Goal: Task Accomplishment & Management: Use online tool/utility

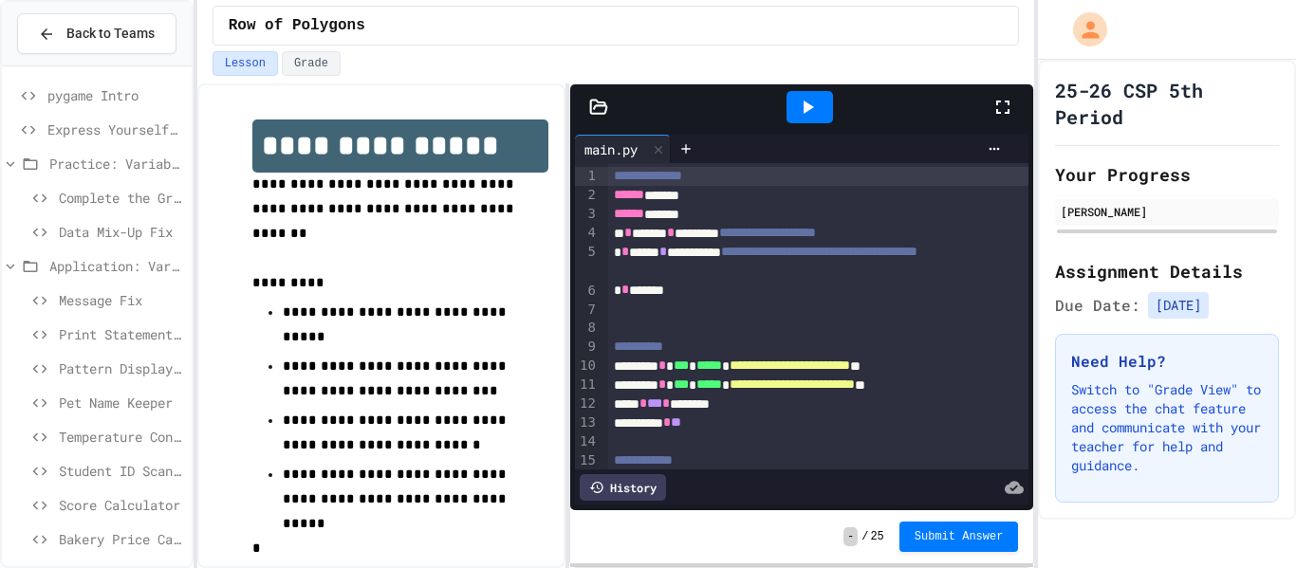
click at [1012, 107] on icon at bounding box center [1003, 107] width 23 height 23
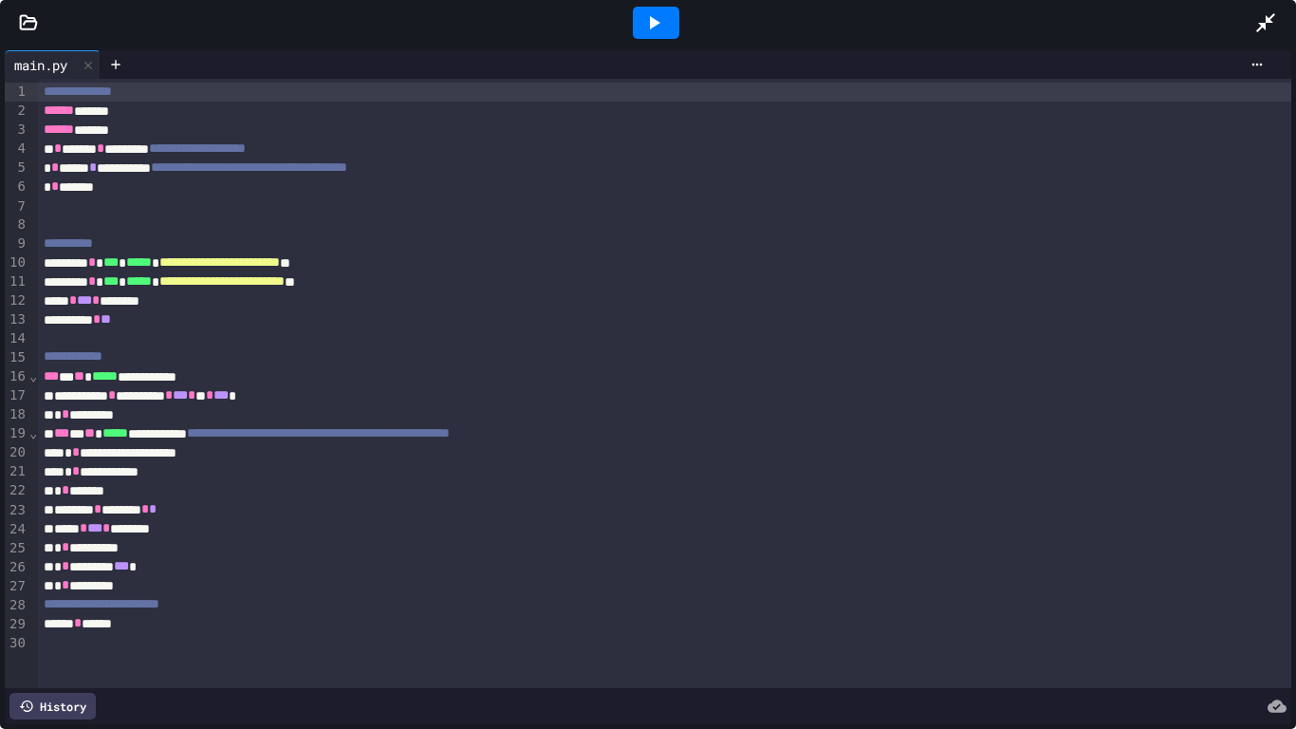
click at [651, 16] on icon at bounding box center [653, 22] width 23 height 23
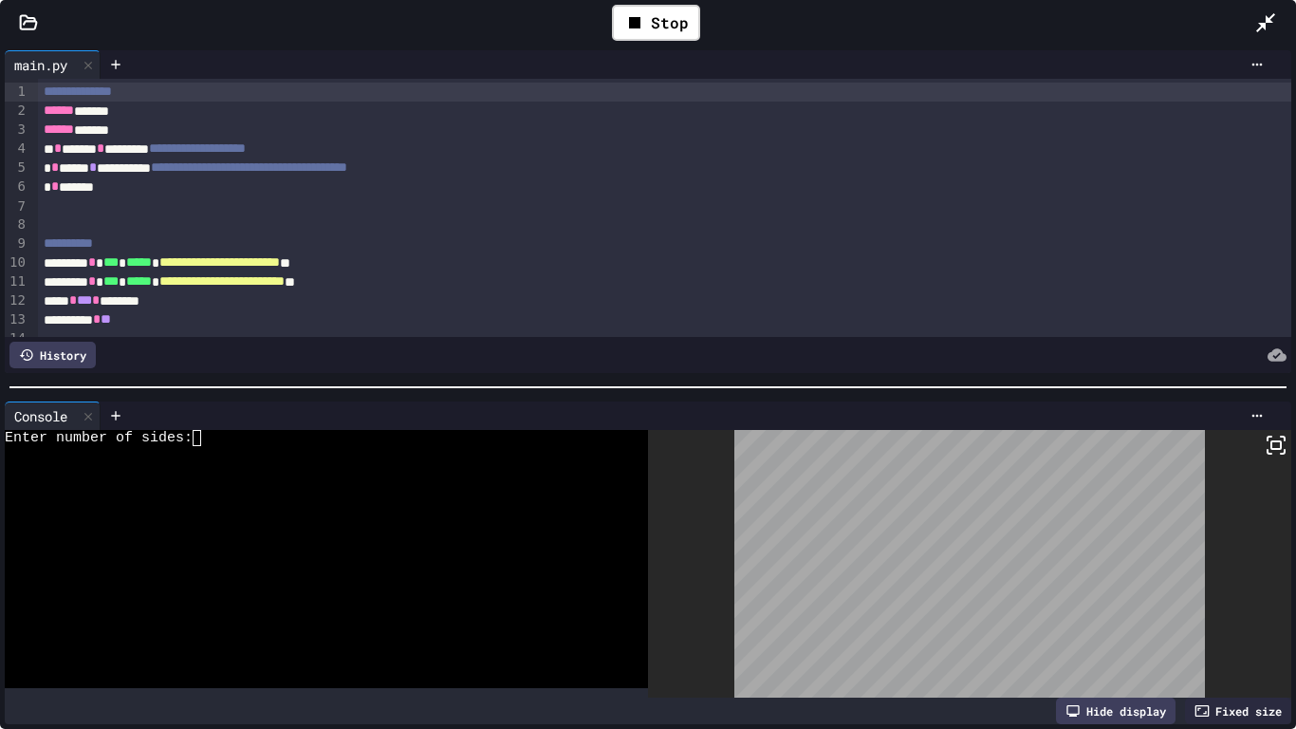
click at [207, 450] on div at bounding box center [316, 454] width 623 height 16
click at [1275, 444] on icon at bounding box center [1276, 445] width 23 height 23
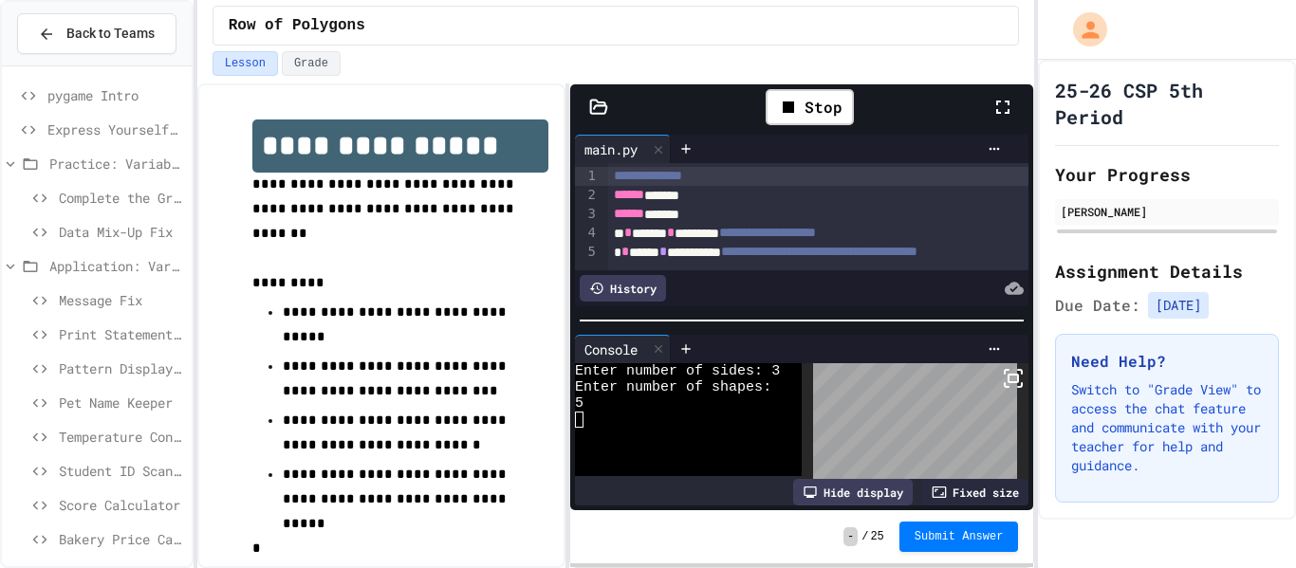
click at [1012, 104] on icon at bounding box center [1003, 107] width 23 height 23
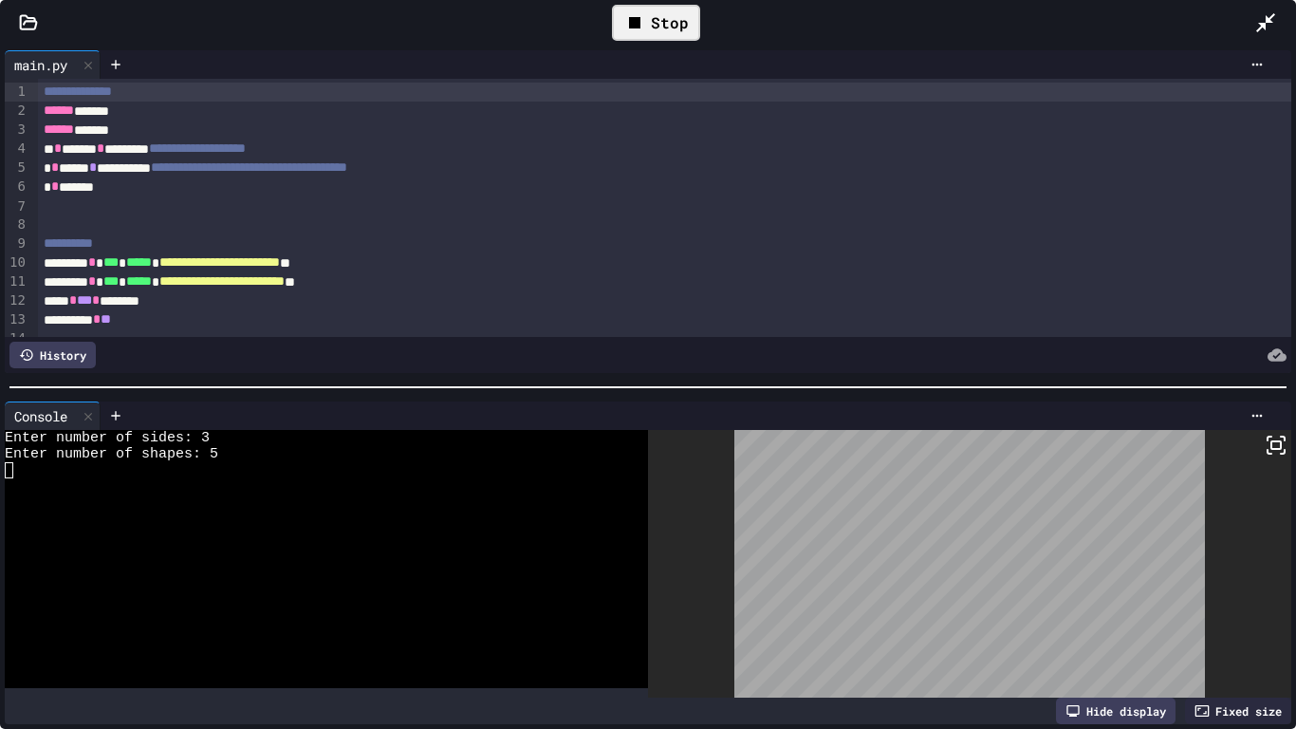
click at [668, 21] on div "Stop" at bounding box center [656, 23] width 88 height 36
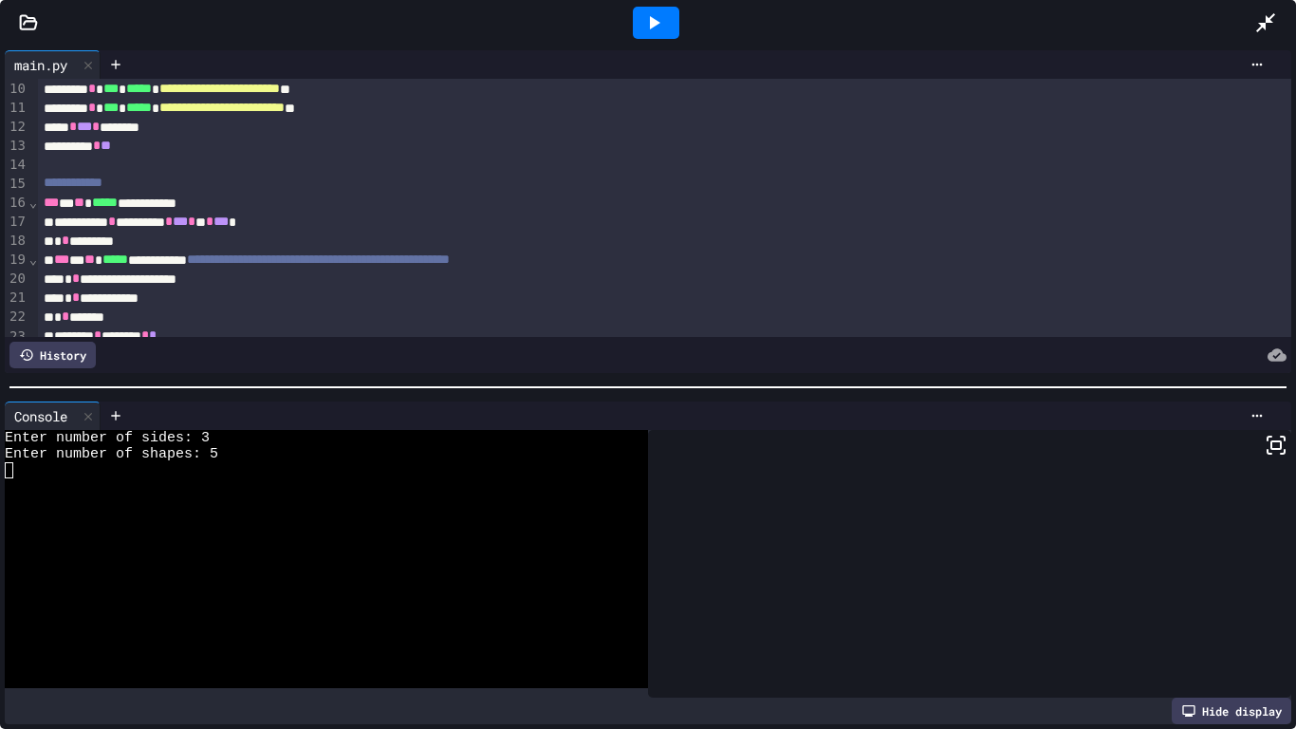
scroll to position [183, 0]
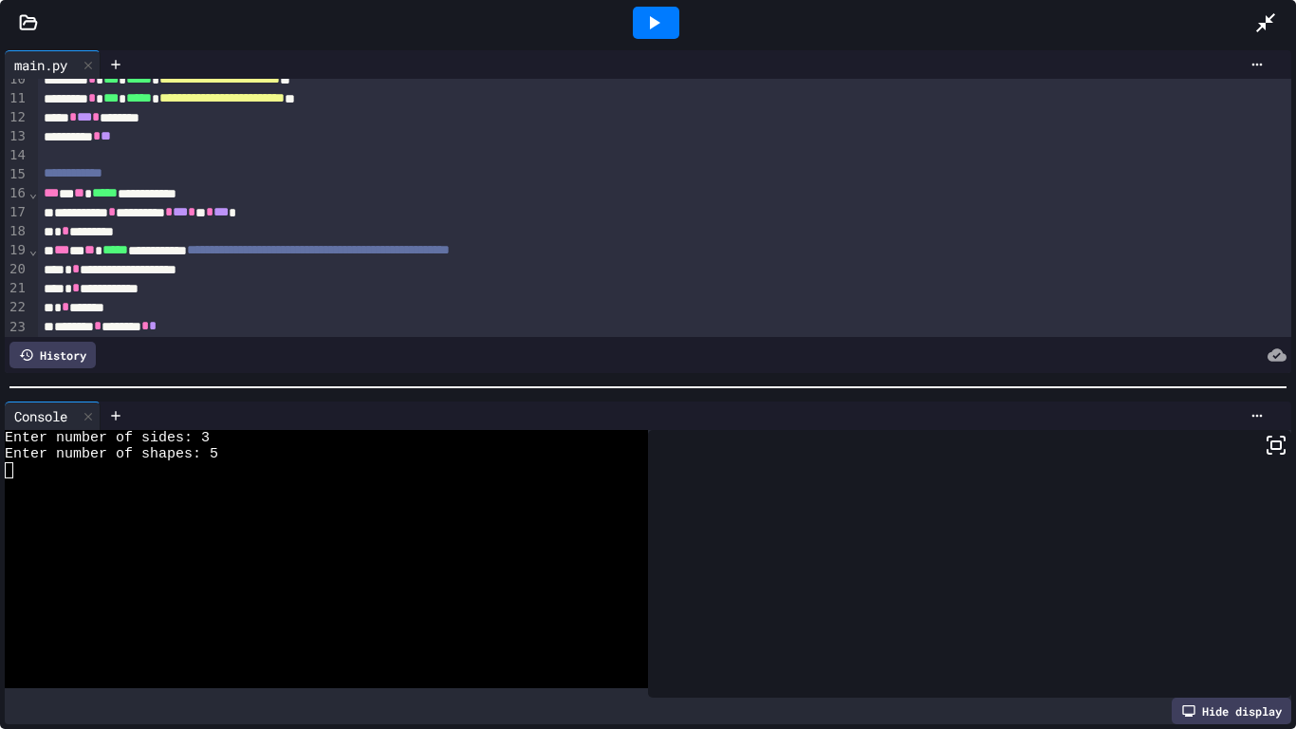
click at [195, 216] on span "*" at bounding box center [192, 211] width 8 height 13
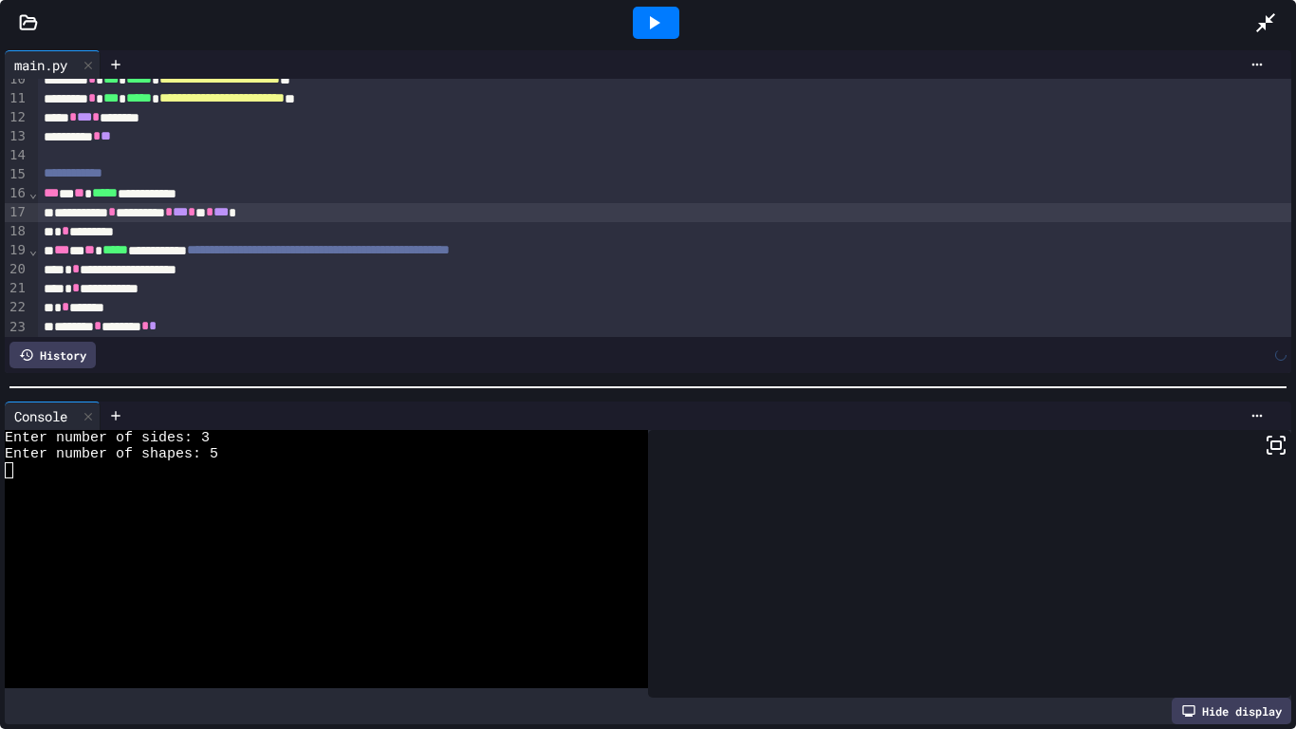
click at [659, 13] on icon at bounding box center [653, 22] width 23 height 23
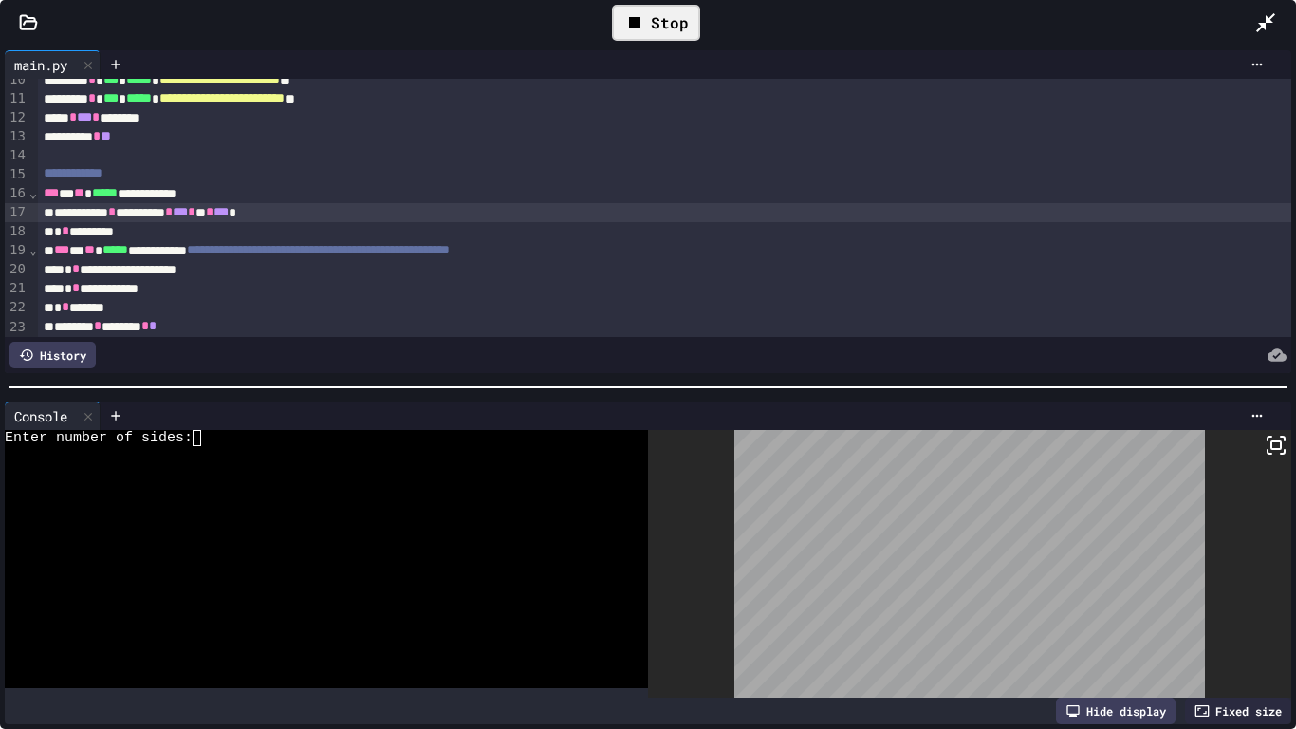
click at [205, 444] on textarea "Terminal input" at bounding box center [205, 438] width 9 height 16
click at [1265, 437] on icon at bounding box center [1276, 445] width 23 height 23
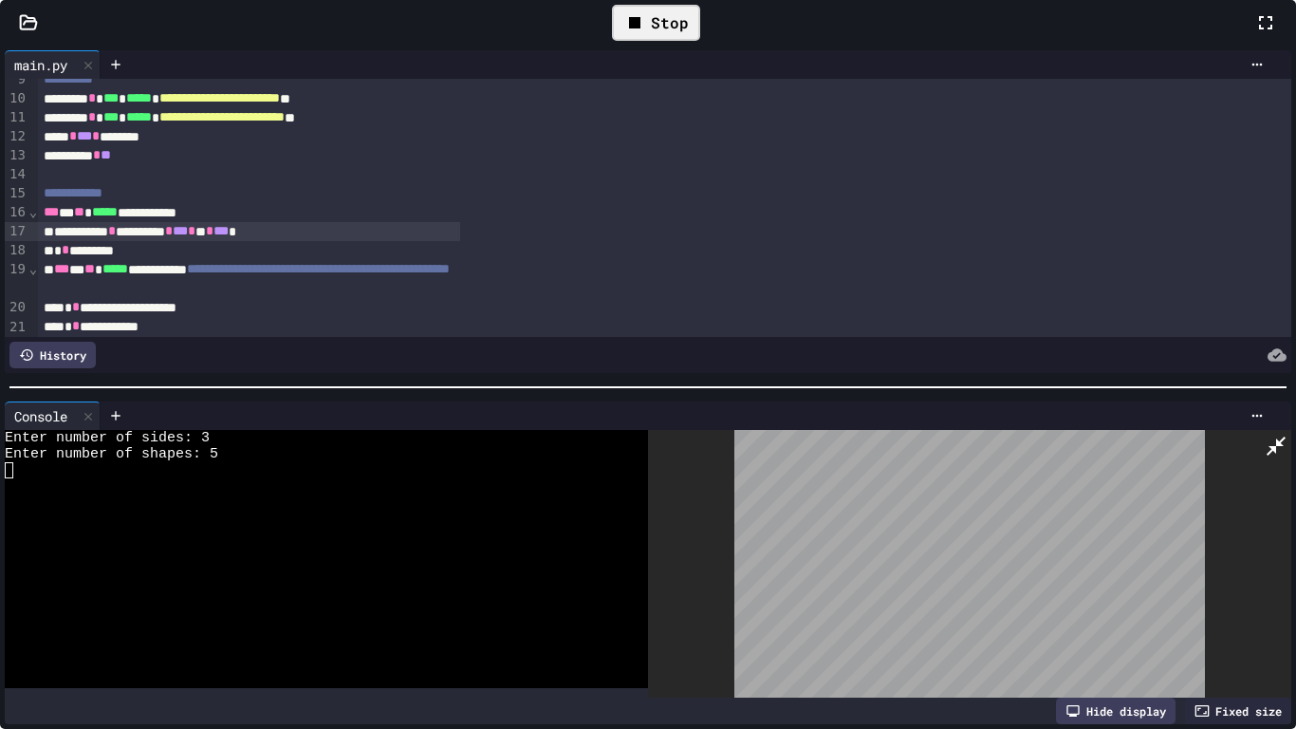
scroll to position [202, 0]
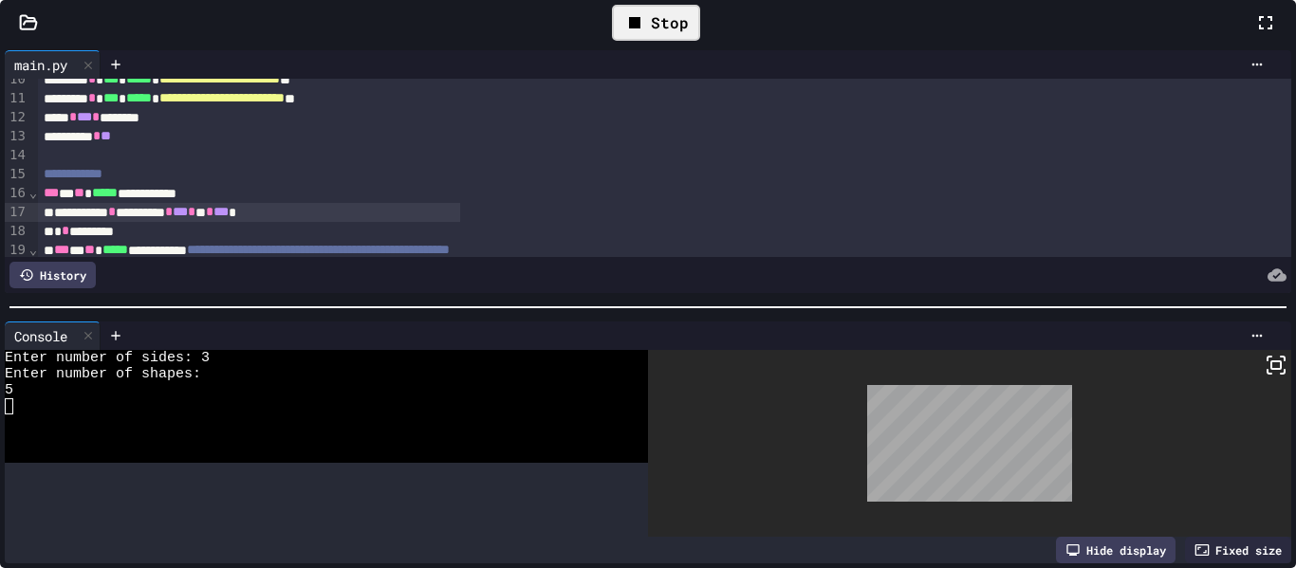
click at [1254, 34] on icon at bounding box center [1265, 22] width 23 height 23
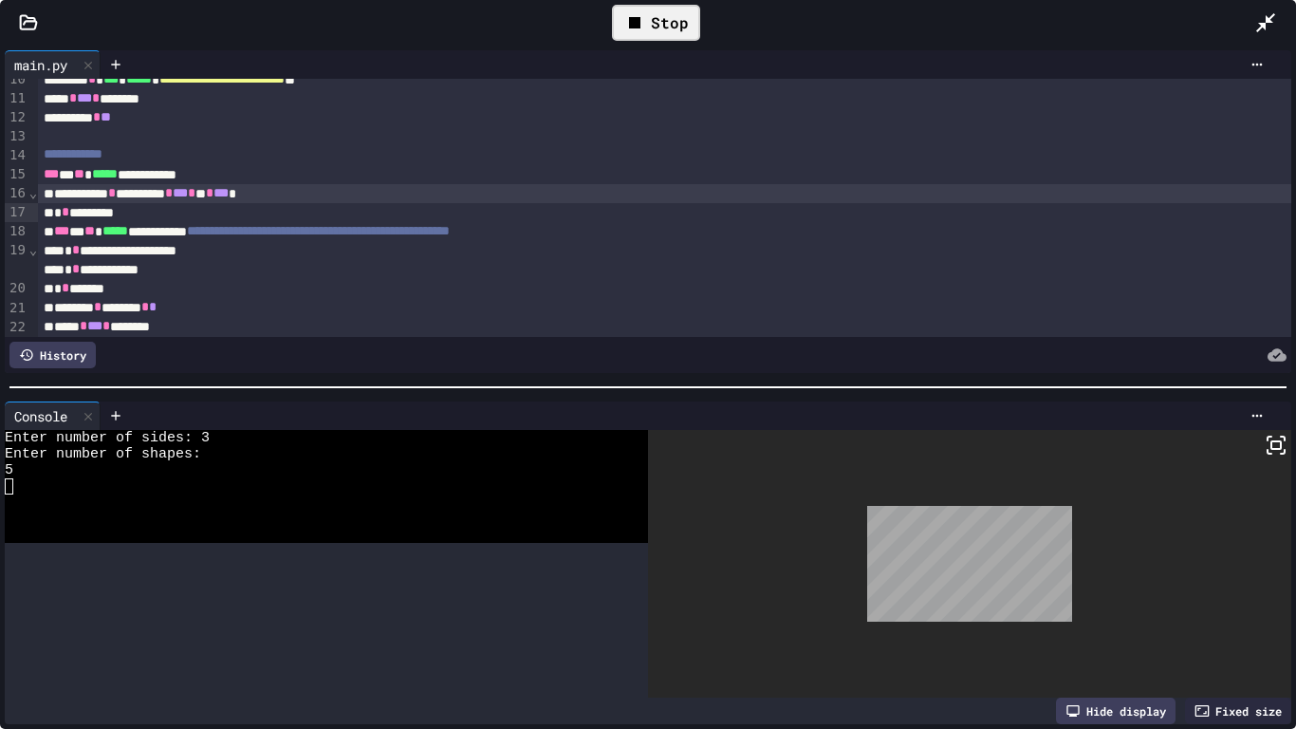
scroll to position [183, 0]
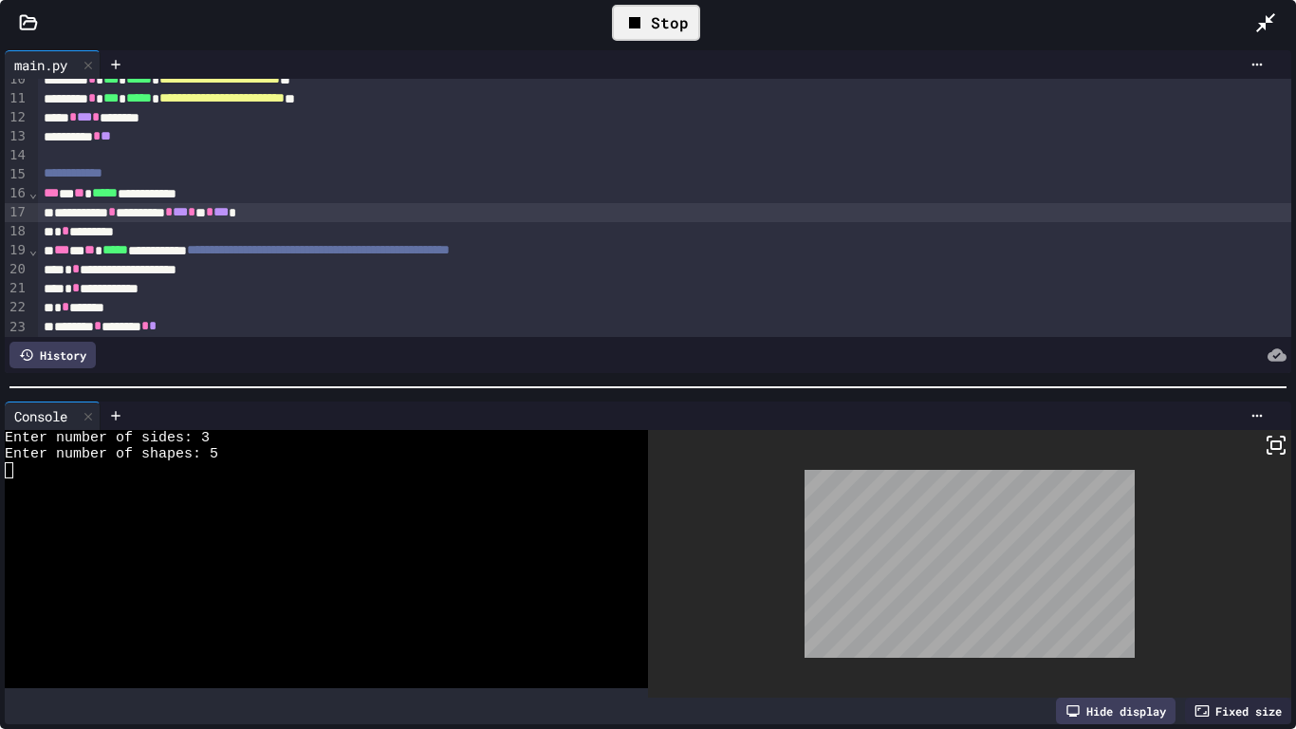
click at [195, 216] on span "*" at bounding box center [192, 211] width 8 height 13
click at [667, 39] on div "Stop" at bounding box center [656, 23] width 88 height 36
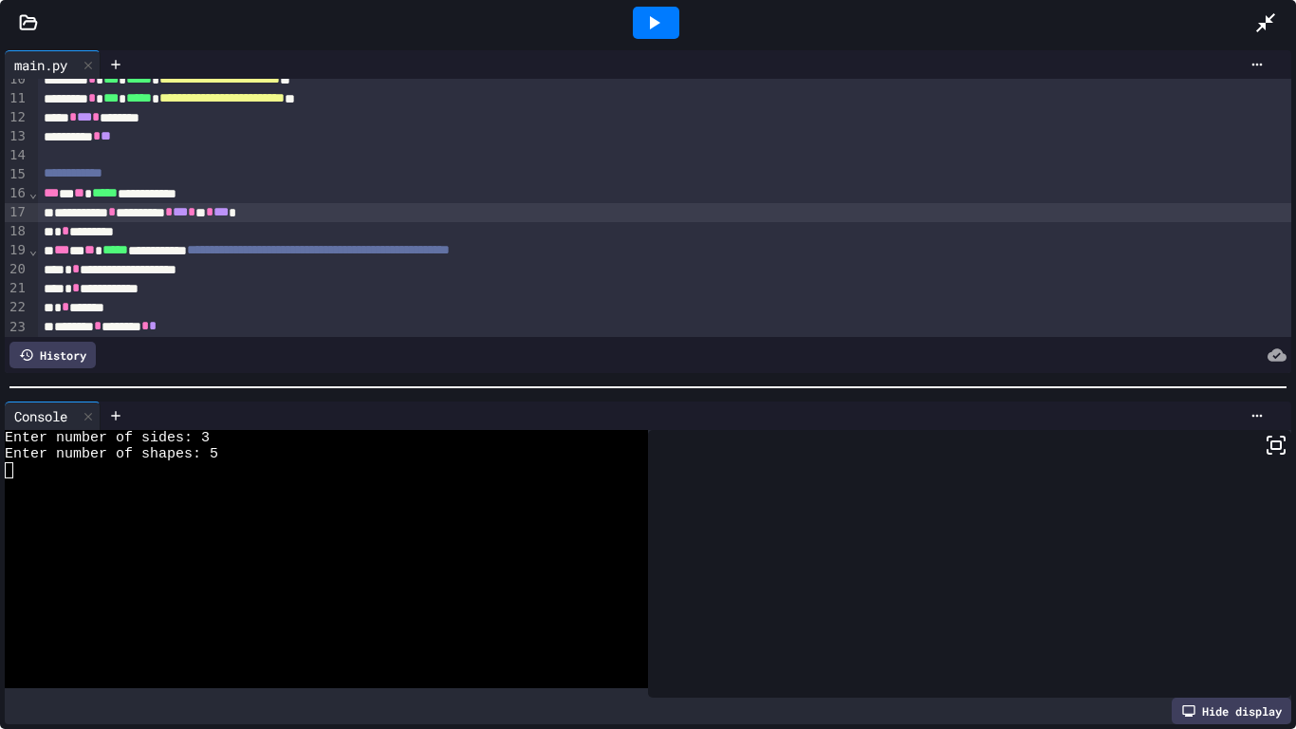
click at [667, 39] on div at bounding box center [655, 22] width 65 height 51
click at [654, 21] on icon at bounding box center [655, 22] width 10 height 13
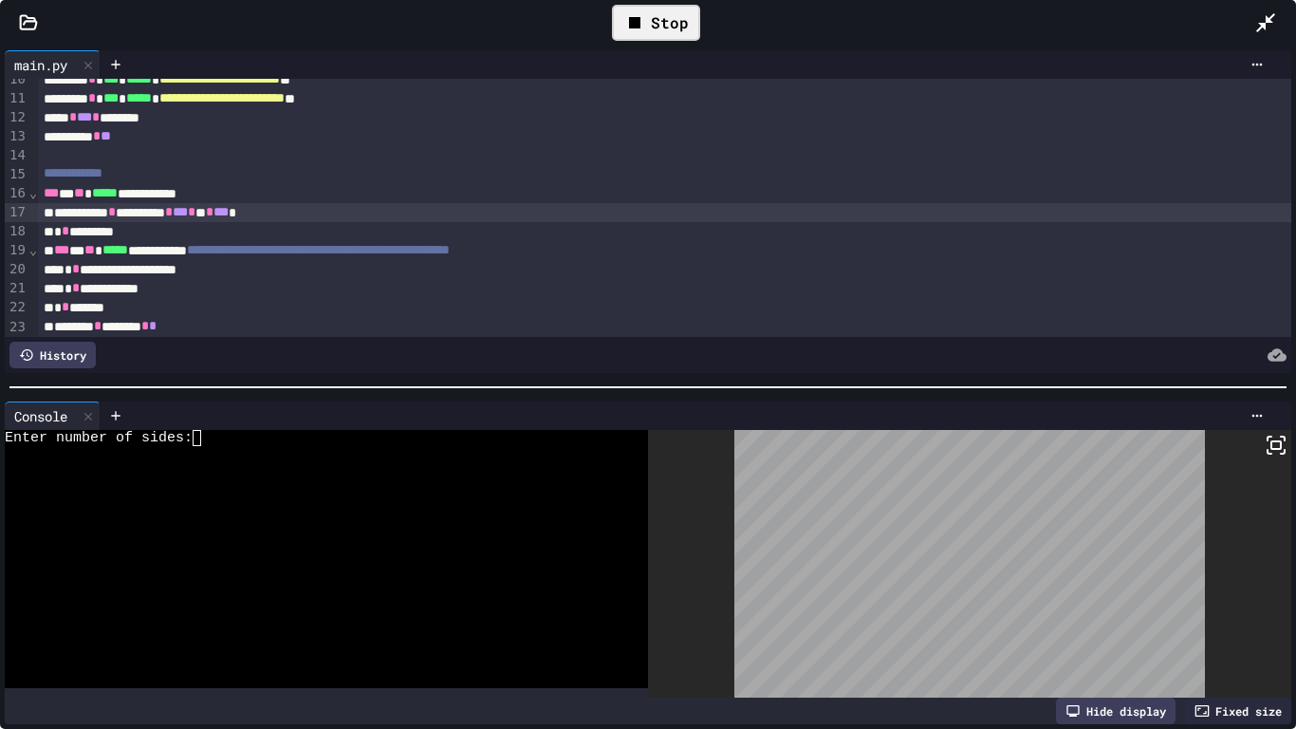
click at [208, 439] on textarea "Terminal input" at bounding box center [205, 438] width 9 height 16
click at [188, 218] on span "***" at bounding box center [180, 211] width 15 height 13
click at [195, 217] on span "*" at bounding box center [192, 211] width 8 height 13
click at [651, 14] on div "Stop" at bounding box center [656, 23] width 88 height 36
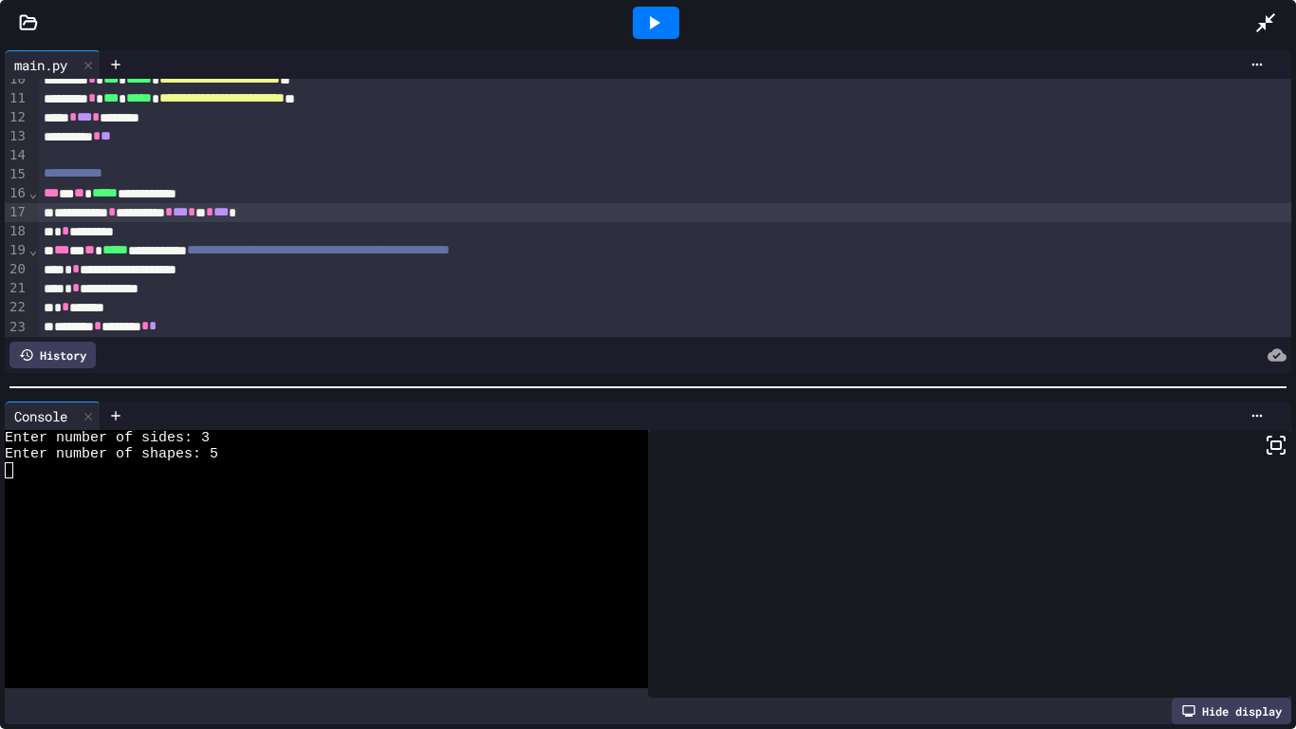
click at [643, 20] on icon at bounding box center [653, 22] width 23 height 23
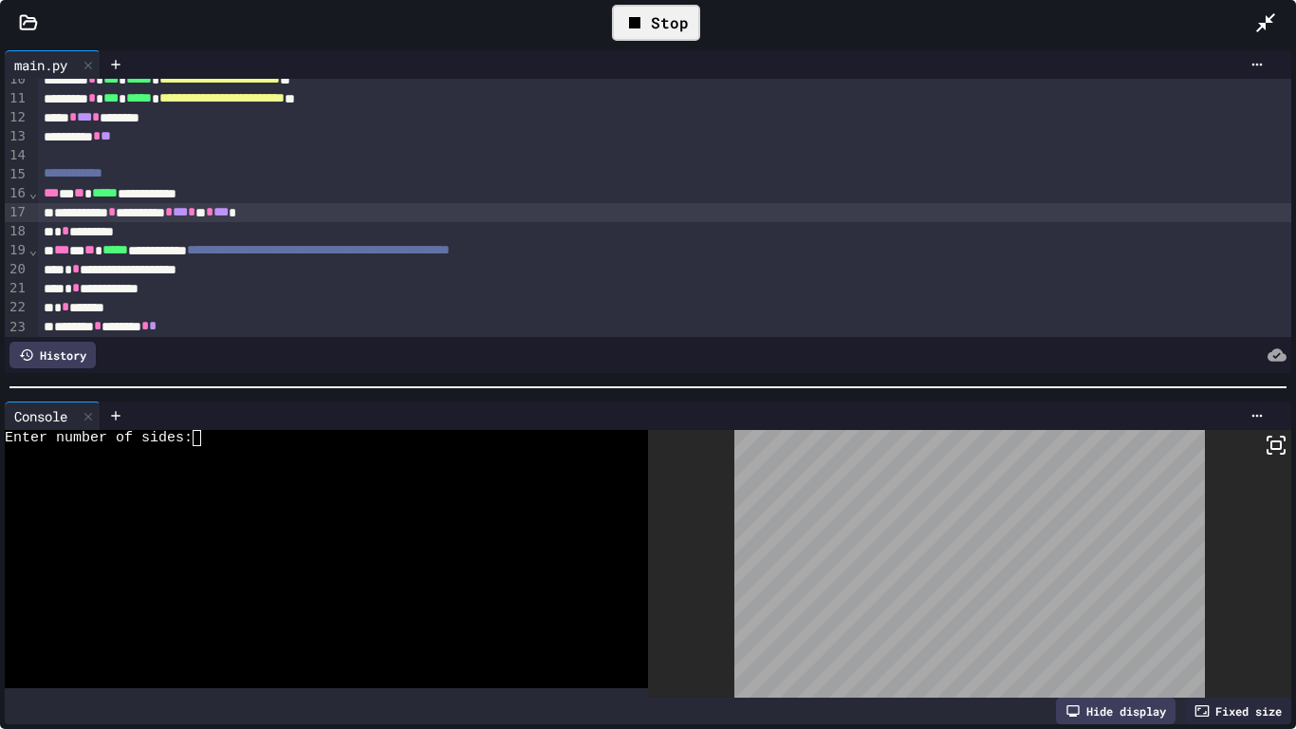
click at [203, 447] on div at bounding box center [316, 454] width 623 height 16
click at [1272, 439] on icon at bounding box center [1276, 445] width 23 height 23
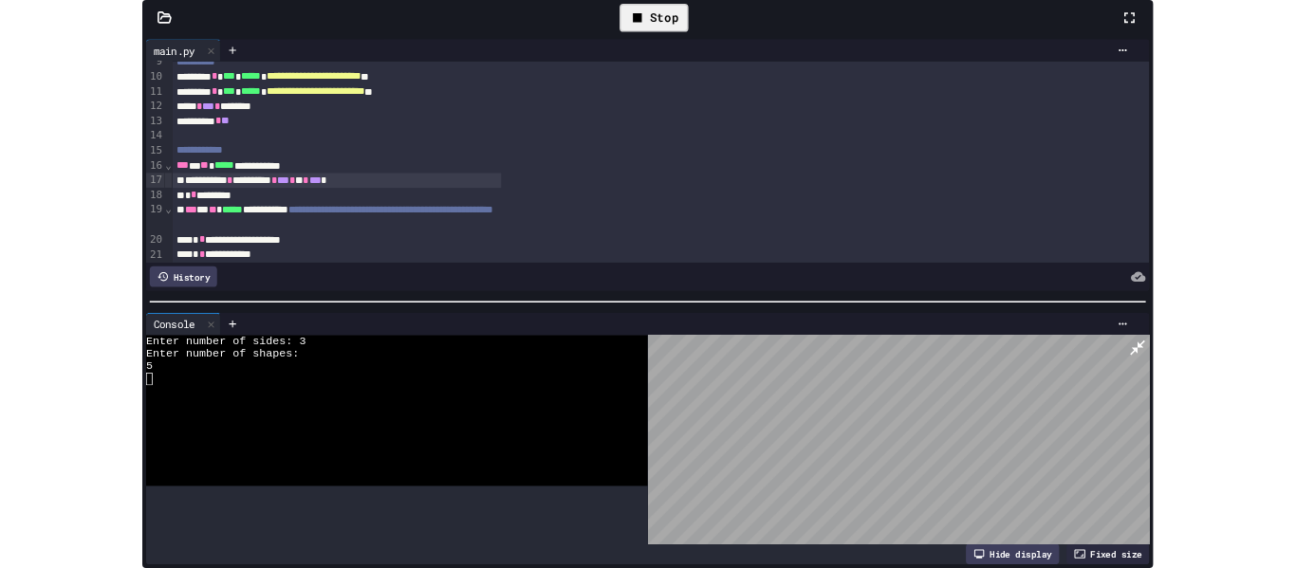
scroll to position [202, 0]
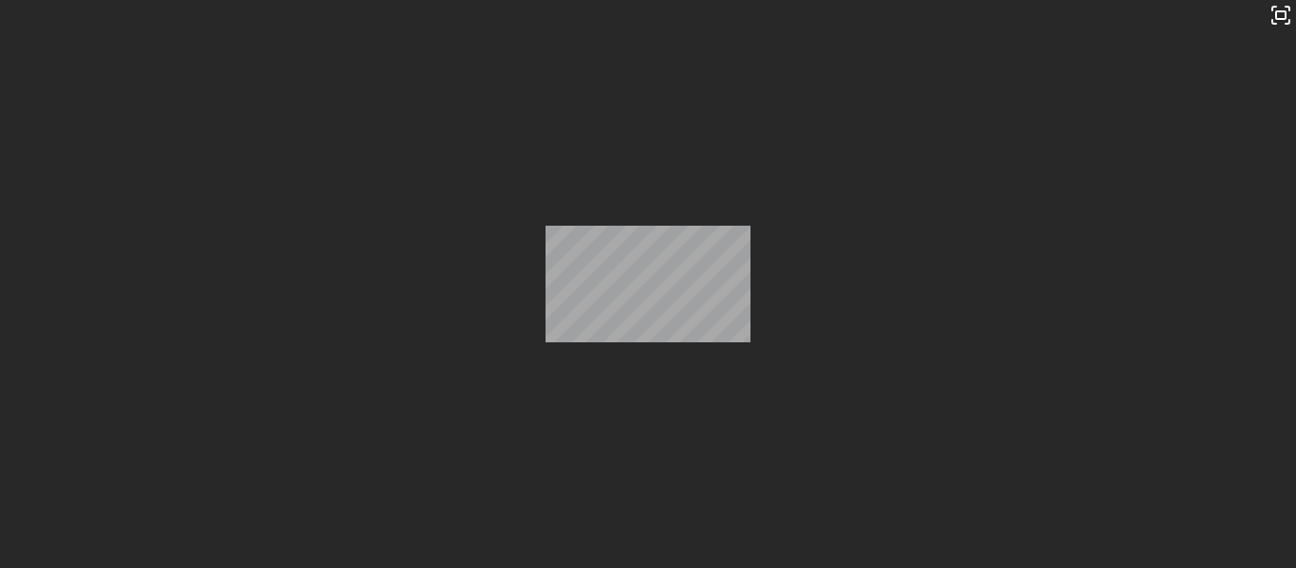
click at [640, 28] on icon at bounding box center [634, 22] width 11 height 11
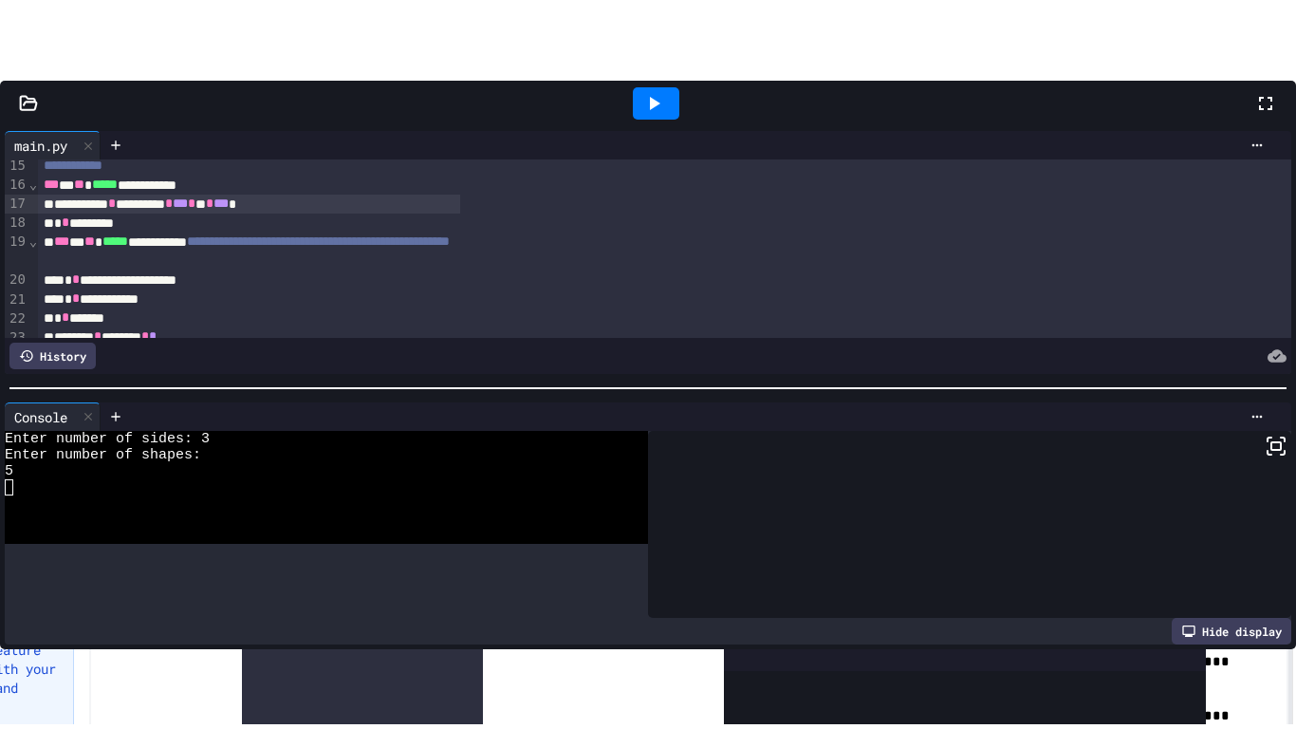
scroll to position [288, 0]
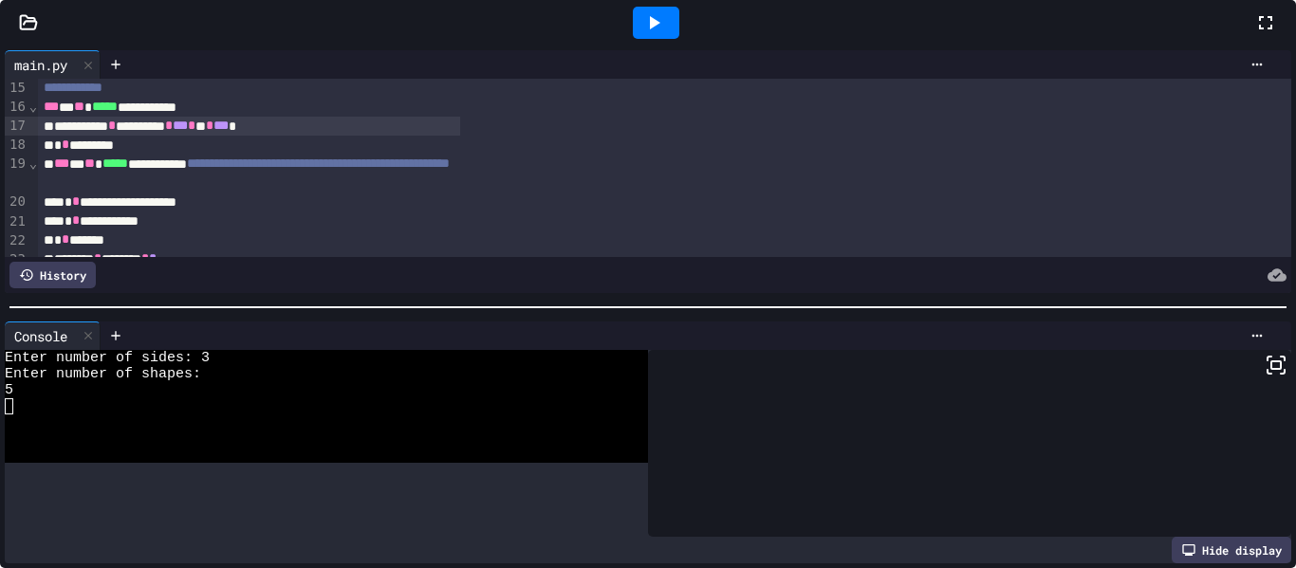
click at [940, 534] on span "Submit Answer" at bounding box center [959, 535] width 89 height 15
click at [1259, 29] on icon at bounding box center [1265, 22] width 13 height 13
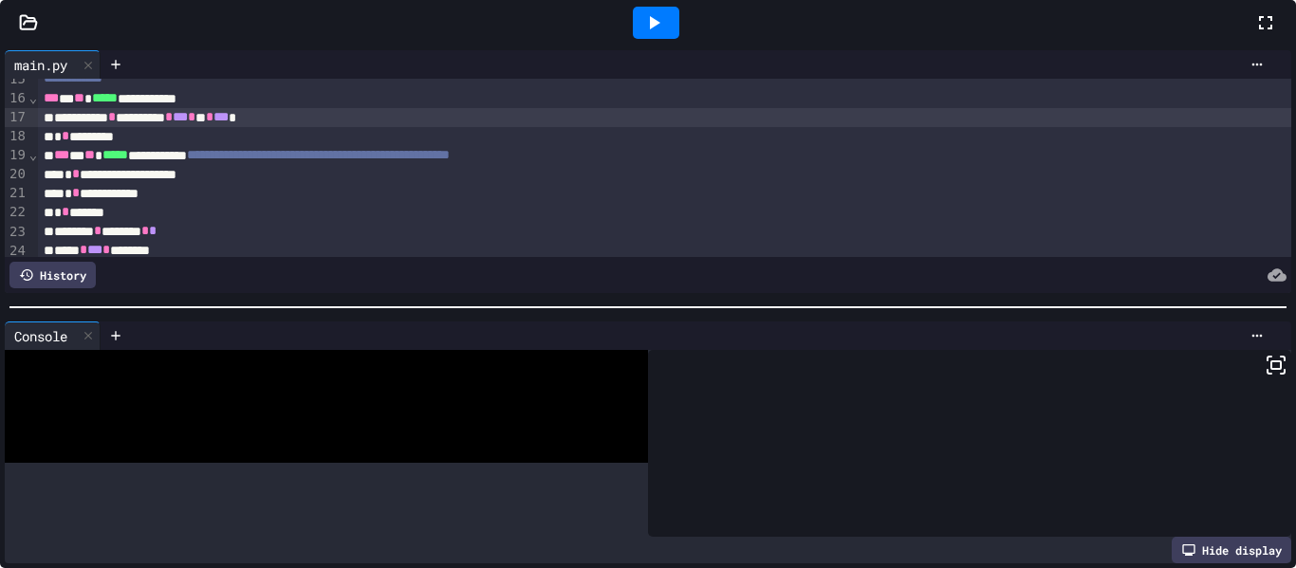
scroll to position [297, 0]
